Goal: Navigation & Orientation: Find specific page/section

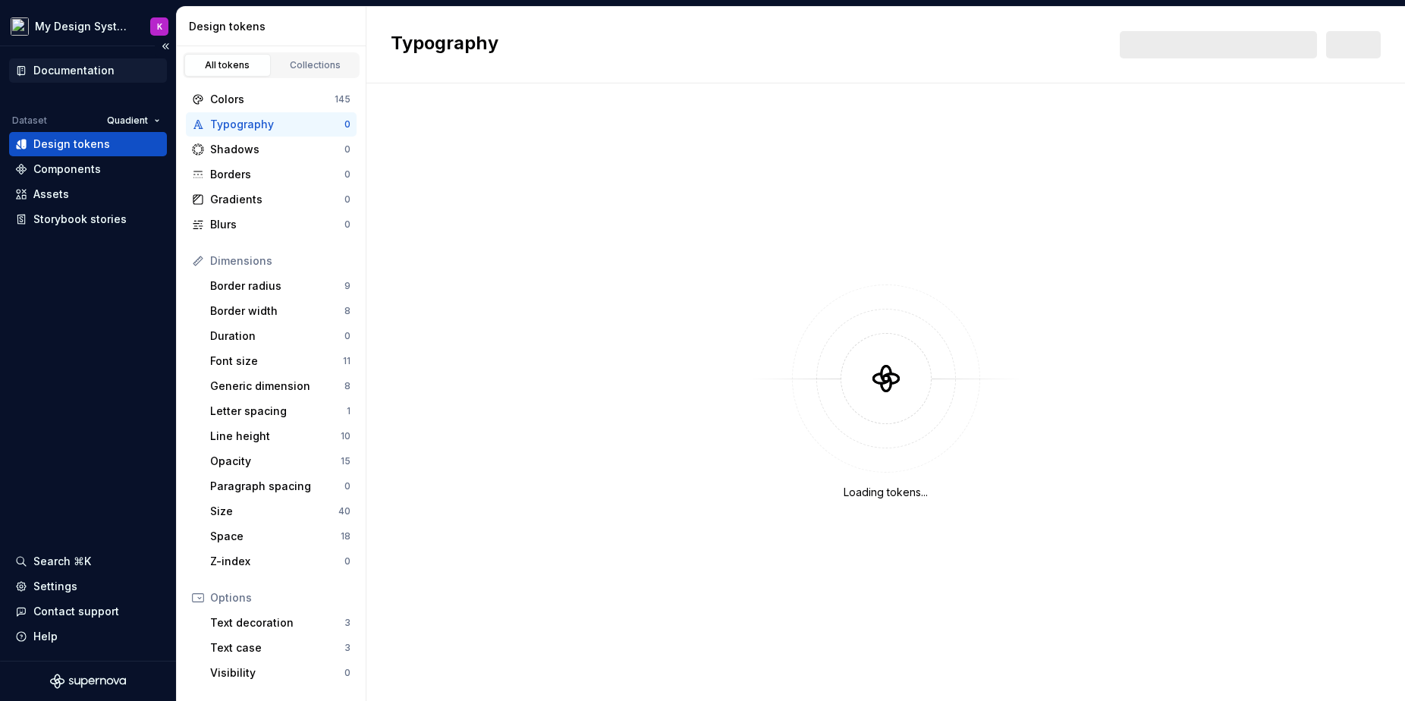
click at [85, 68] on div "Documentation" at bounding box center [73, 70] width 81 height 15
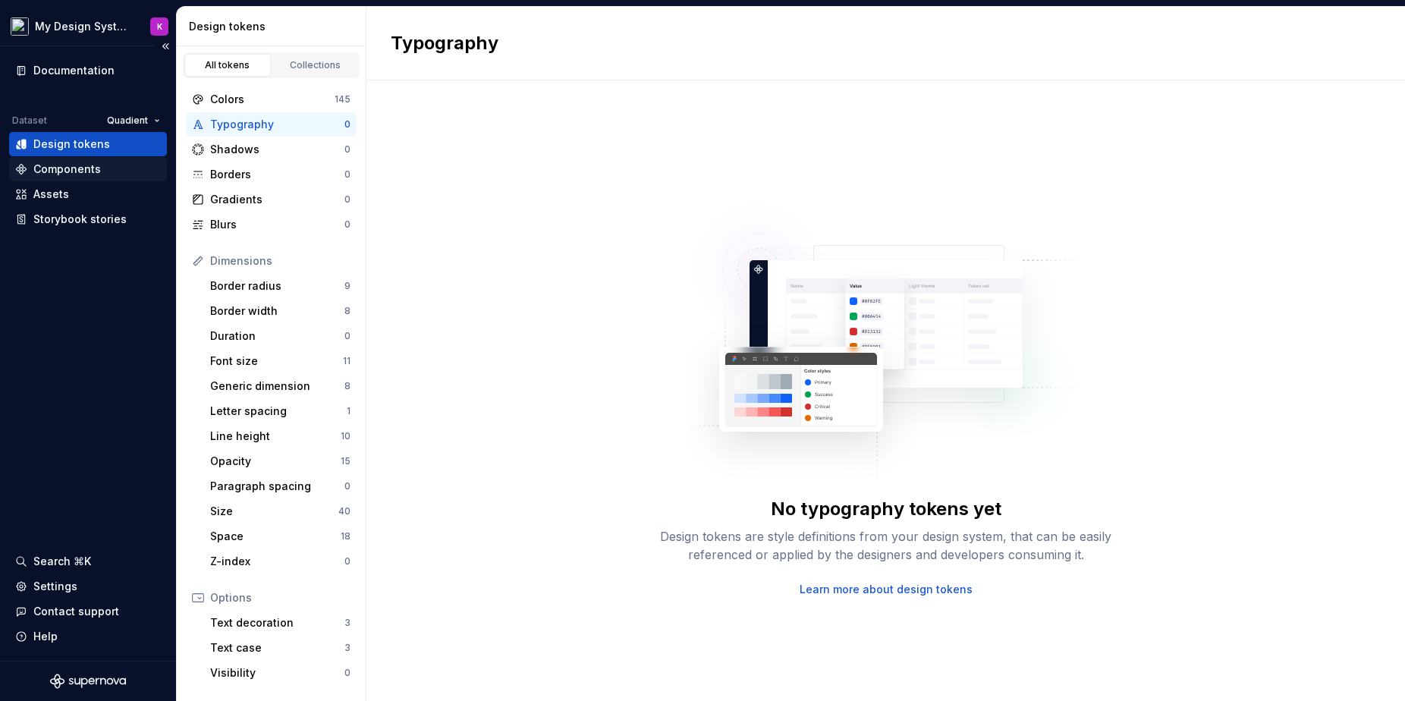
click at [55, 169] on div "Components" at bounding box center [67, 169] width 68 height 15
